Goal: Navigation & Orientation: Find specific page/section

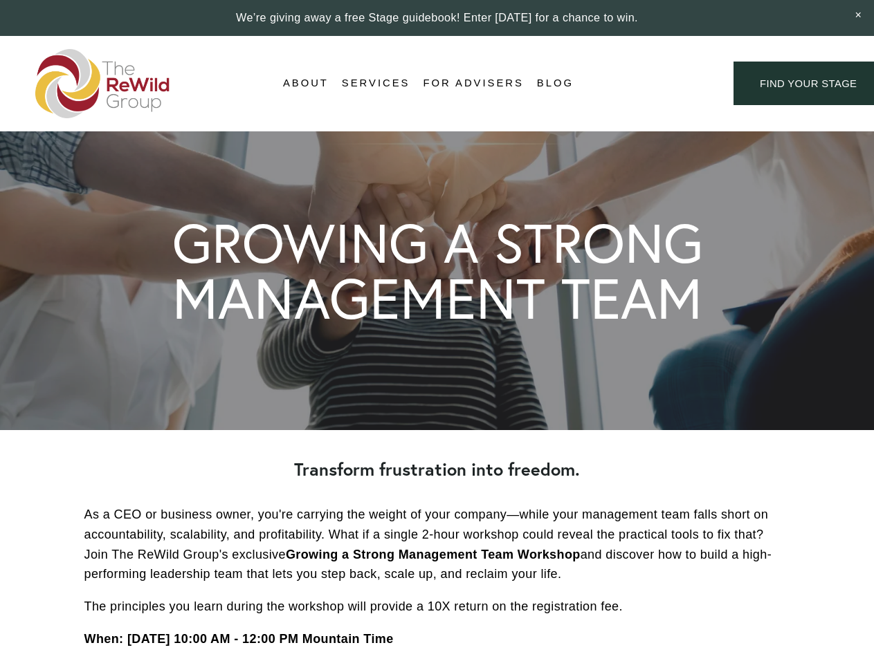
click at [653, 84] on div "Login Account" at bounding box center [653, 83] width 107 height 19
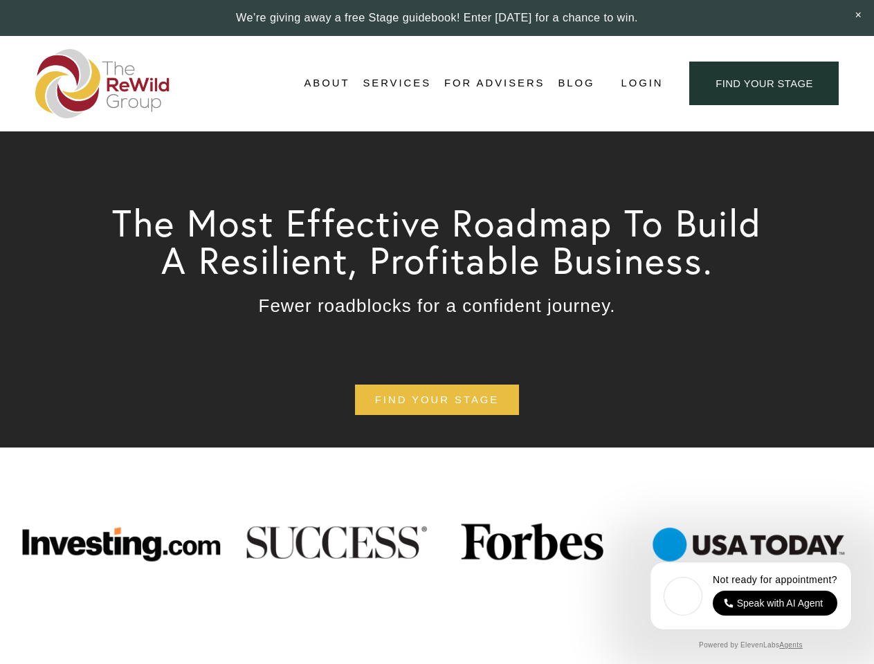
click at [640, 84] on span "Login" at bounding box center [641, 83] width 42 height 19
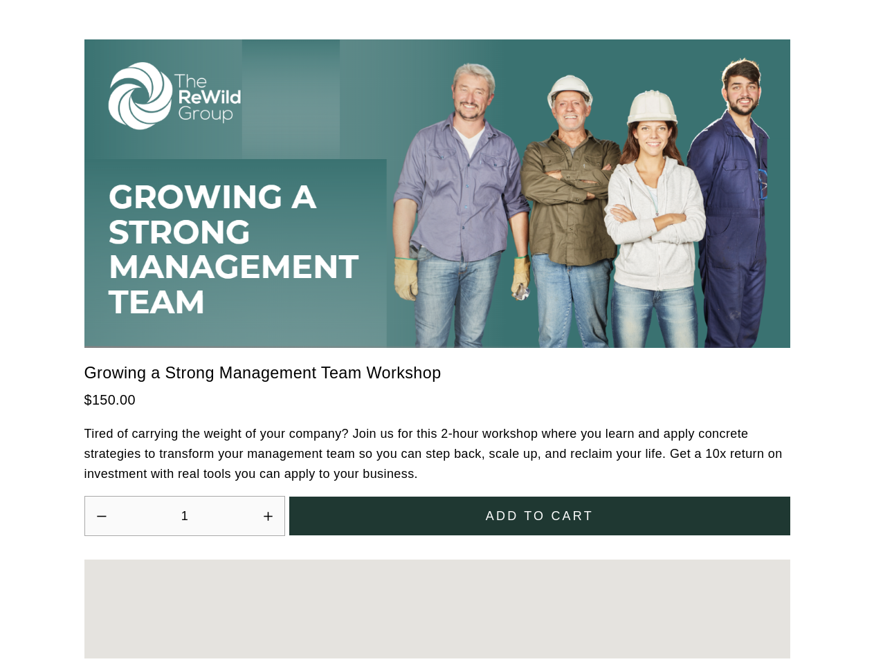
scroll to position [3826, 0]
